Goal: Book appointment/travel/reservation

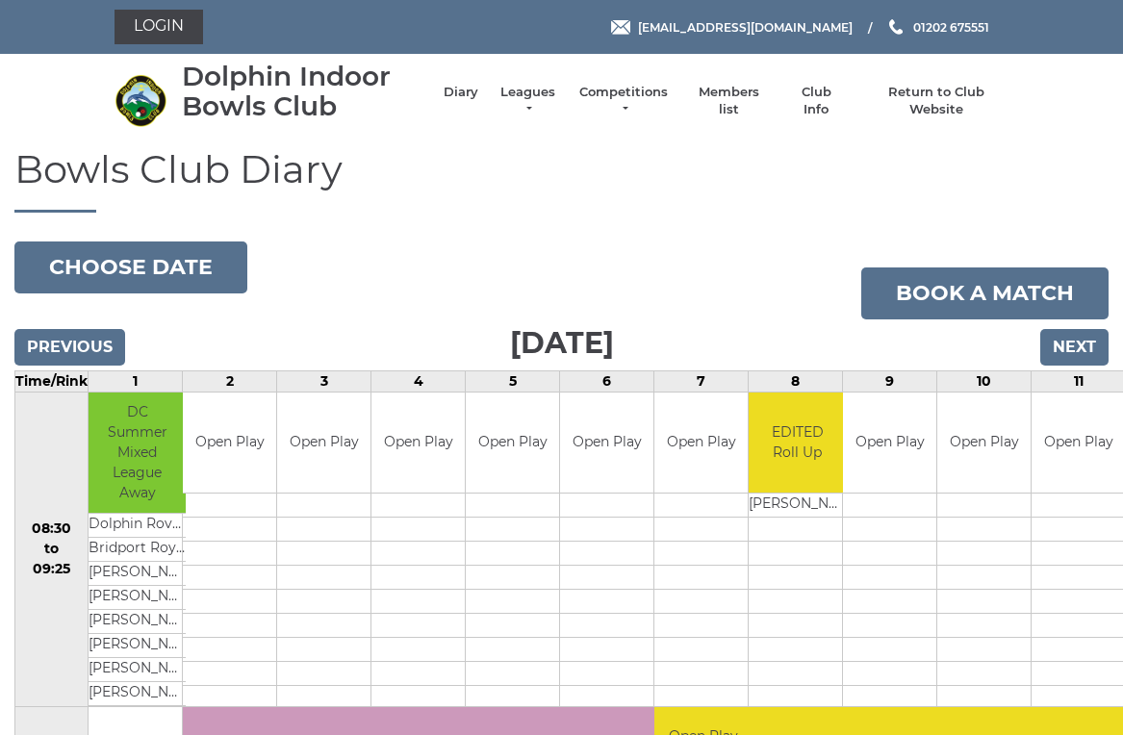
click at [89, 335] on input "Previous" at bounding box center [69, 347] width 111 height 37
click at [1083, 340] on input "Next" at bounding box center [1074, 347] width 68 height 37
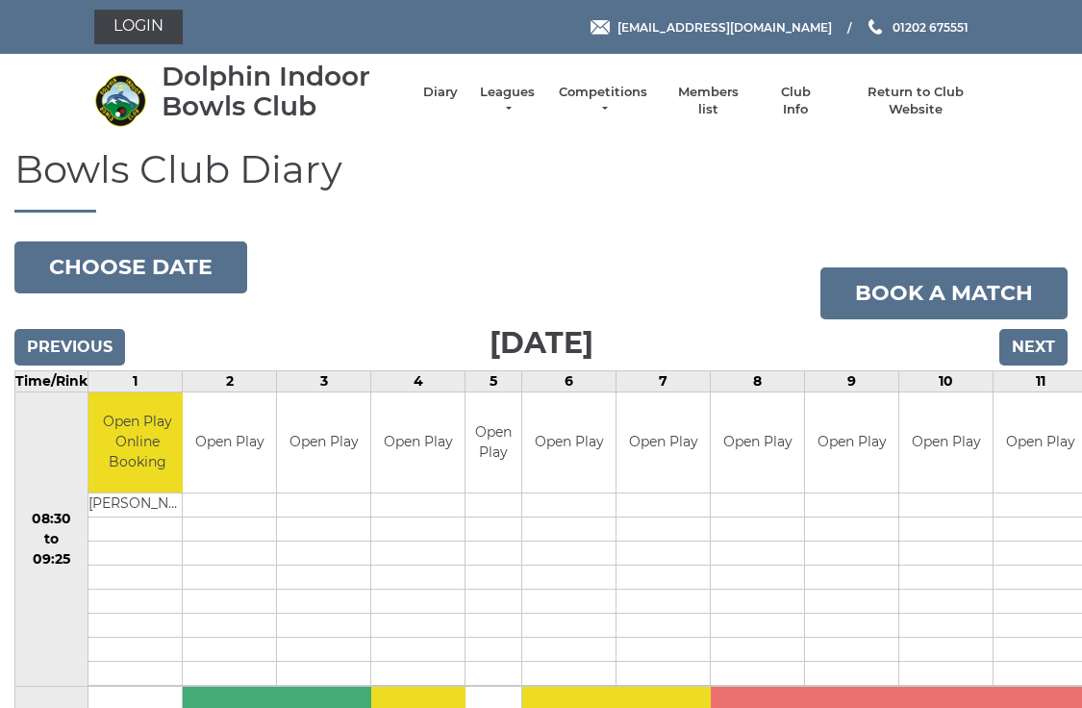
click at [957, 566] on td at bounding box center [945, 578] width 93 height 24
click at [962, 552] on td at bounding box center [945, 554] width 93 height 24
click at [1051, 338] on input "Next" at bounding box center [1034, 347] width 68 height 37
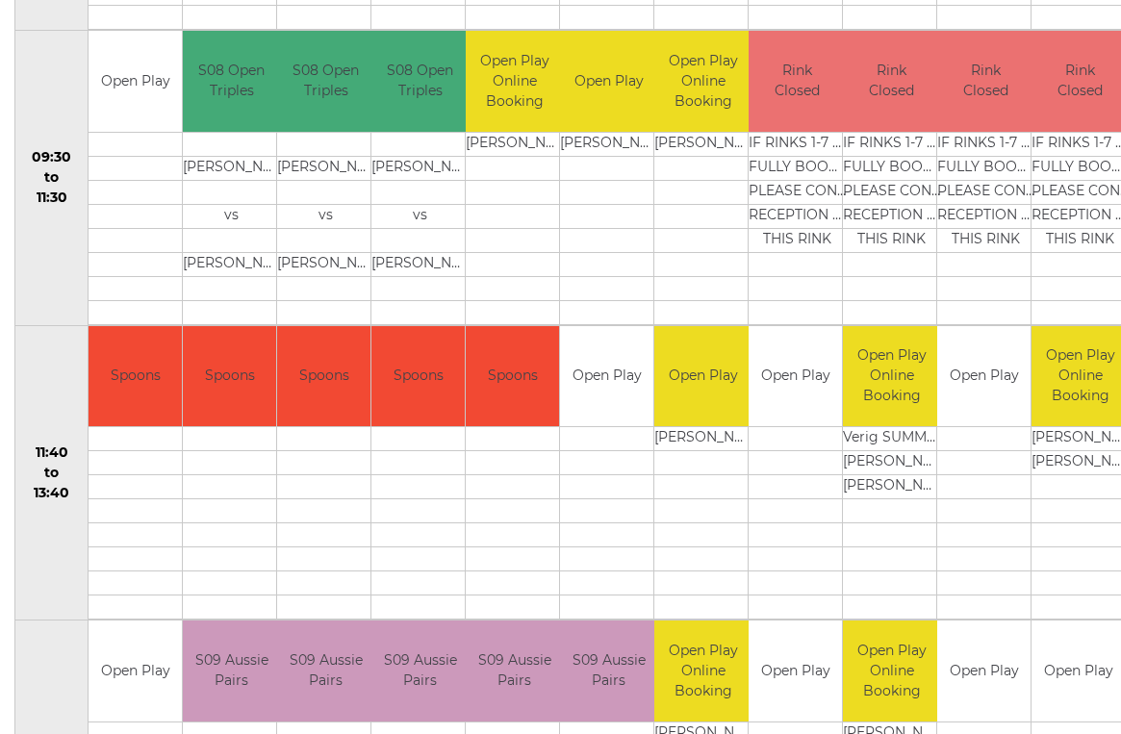
scroll to position [658, 0]
